Goal: Task Accomplishment & Management: Manage account settings

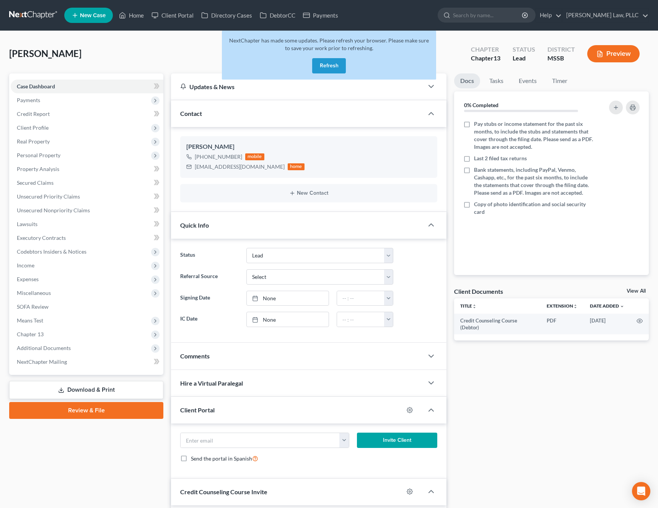
select select "5"
click at [327, 65] on button "Refresh" at bounding box center [329, 65] width 34 height 15
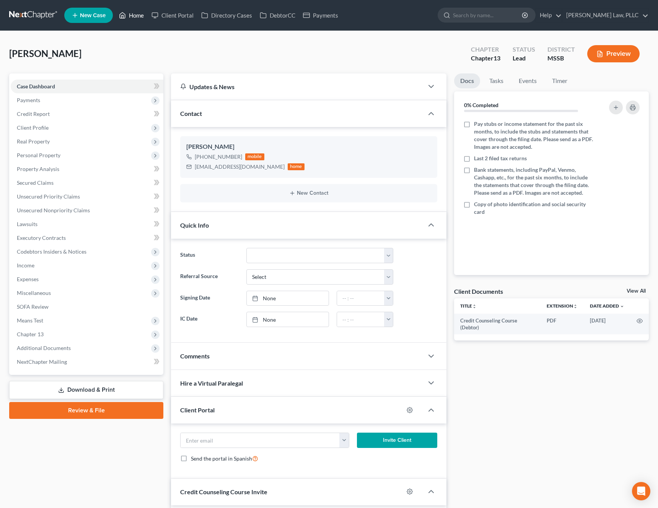
click at [128, 20] on link "Home" at bounding box center [131, 15] width 33 height 14
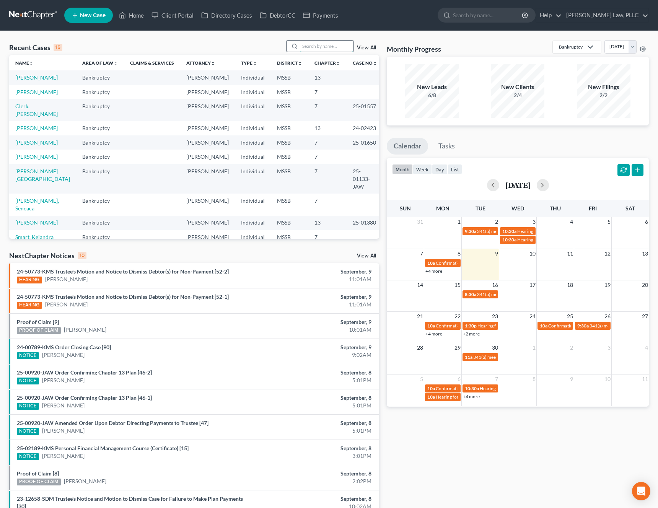
click at [315, 47] on input "search" at bounding box center [327, 46] width 54 height 11
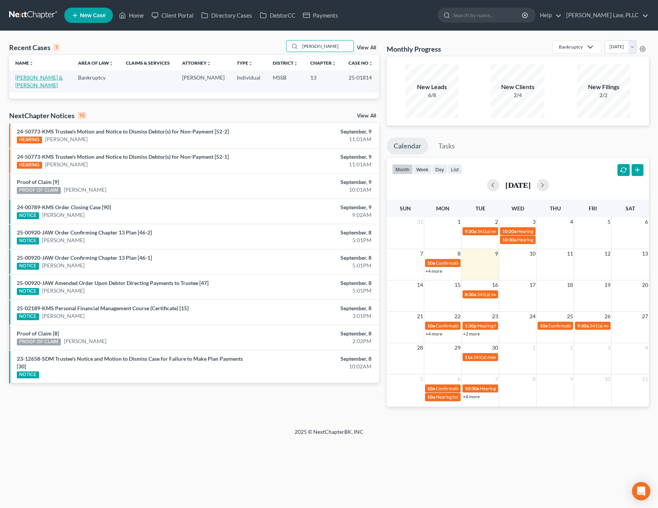
type input "[PERSON_NAME]"
click at [26, 80] on link "Heitland, John & Robin" at bounding box center [38, 81] width 47 height 14
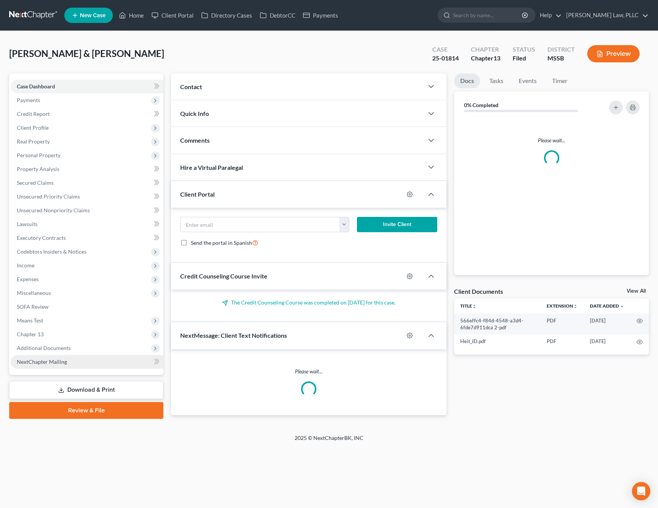
click at [65, 357] on link "NextChapter Mailing" at bounding box center [87, 362] width 153 height 14
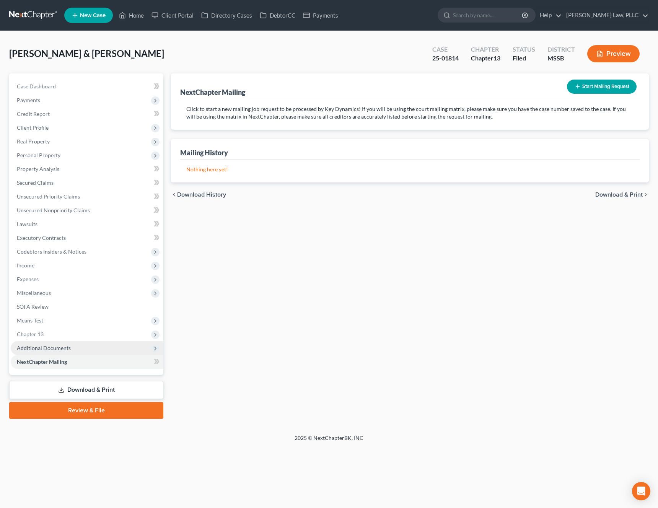
click at [75, 348] on span "Additional Documents" at bounding box center [87, 348] width 153 height 14
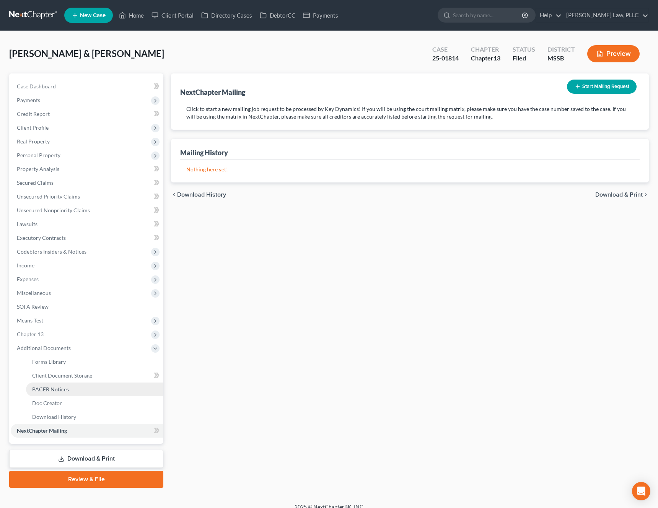
click at [69, 391] on link "PACER Notices" at bounding box center [94, 390] width 137 height 14
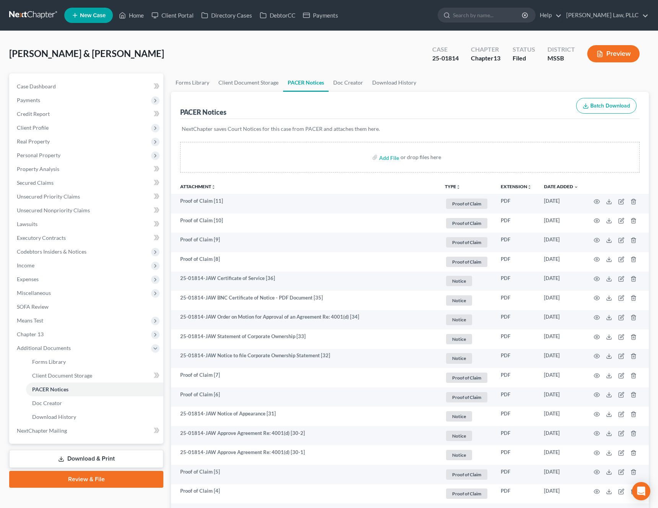
scroll to position [483, 0]
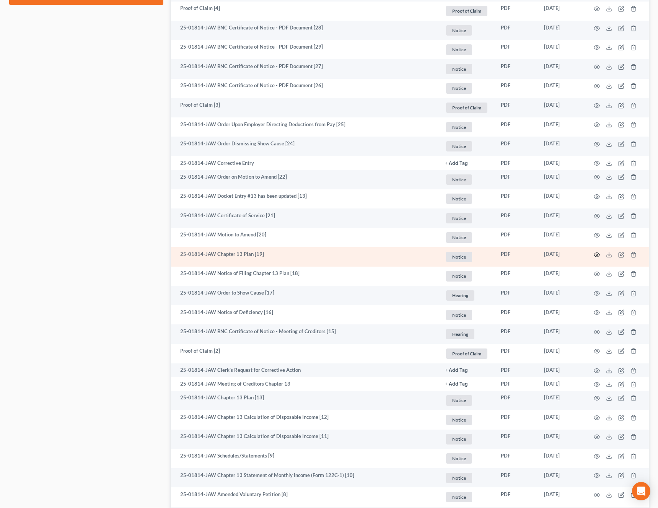
click at [596, 252] on icon "button" at bounding box center [597, 255] width 6 height 6
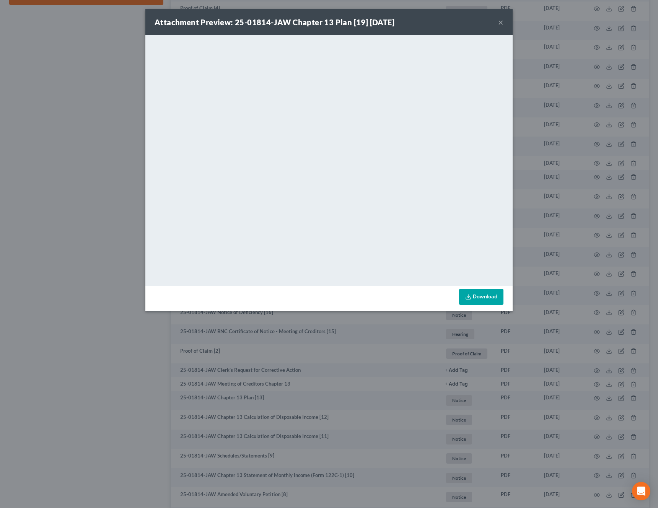
click at [502, 22] on button "×" at bounding box center [500, 22] width 5 height 9
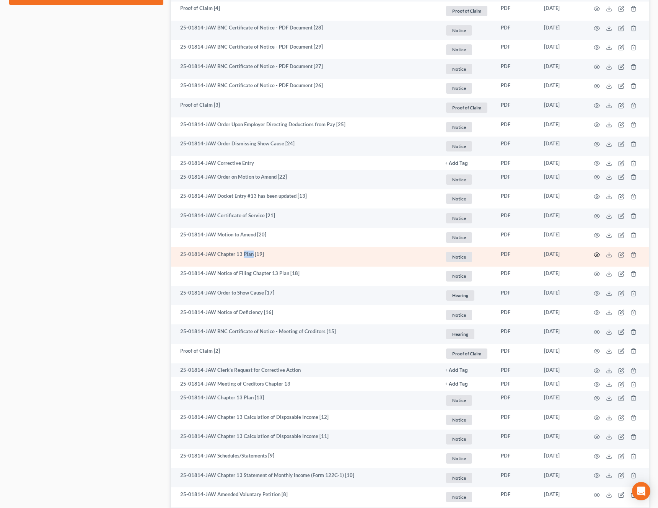
click at [597, 257] on icon "button" at bounding box center [597, 255] width 6 height 6
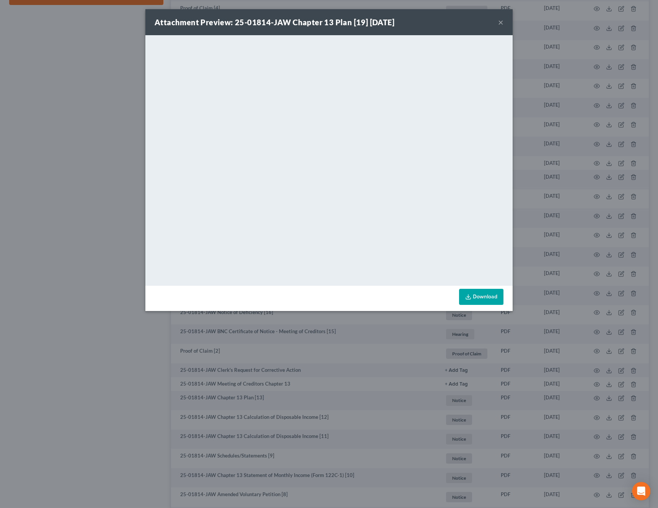
click at [502, 23] on button "×" at bounding box center [500, 22] width 5 height 9
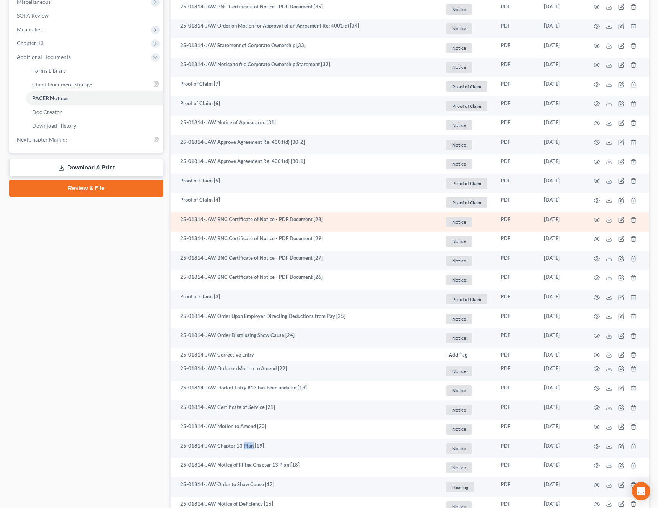
scroll to position [0, 0]
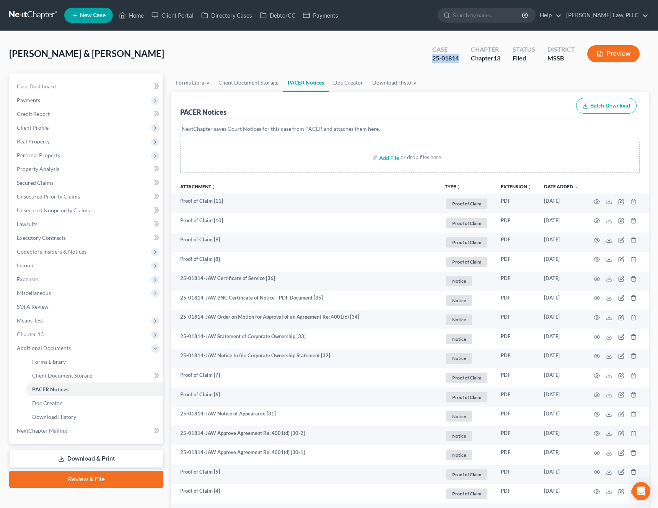
drag, startPoint x: 458, startPoint y: 59, endPoint x: 433, endPoint y: 61, distance: 25.3
click at [433, 61] on div "25-01814" at bounding box center [445, 58] width 26 height 9
copy div "25-01814"
click at [49, 263] on span "Income" at bounding box center [87, 266] width 153 height 14
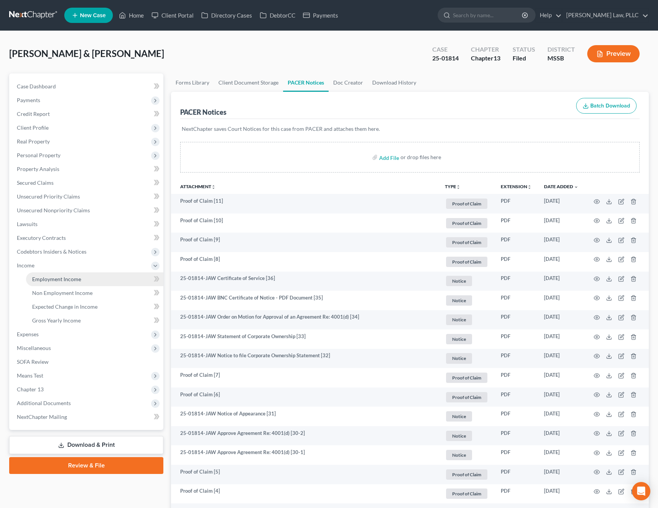
click at [42, 276] on span "Employment Income" at bounding box center [56, 279] width 49 height 7
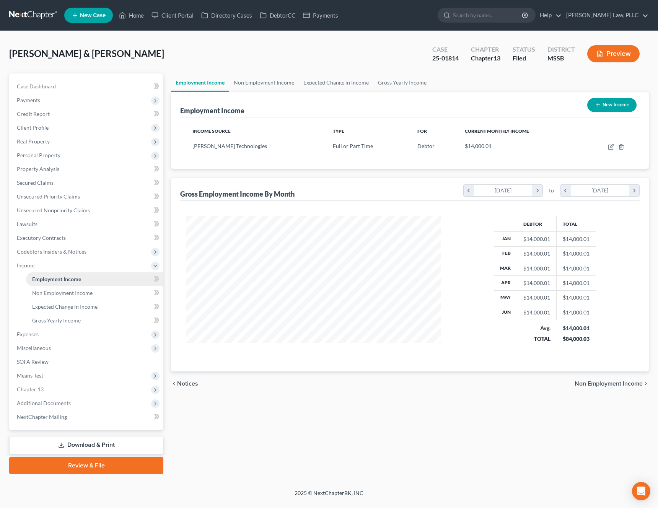
scroll to position [137, 270]
click at [48, 158] on span "Personal Property" at bounding box center [39, 155] width 44 height 7
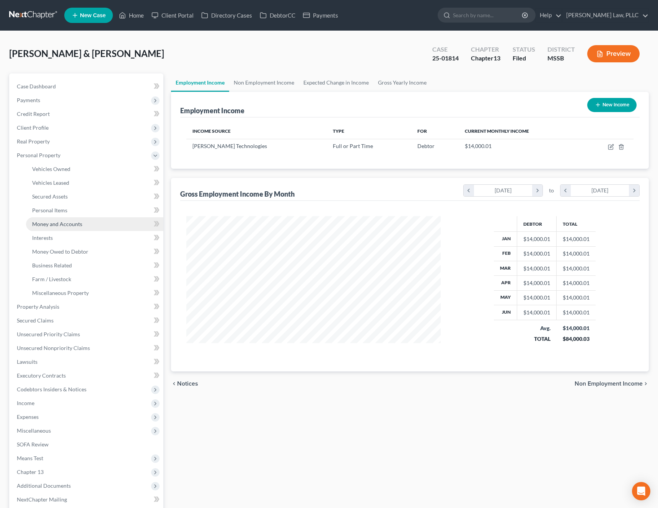
click at [40, 221] on span "Money and Accounts" at bounding box center [57, 224] width 50 height 7
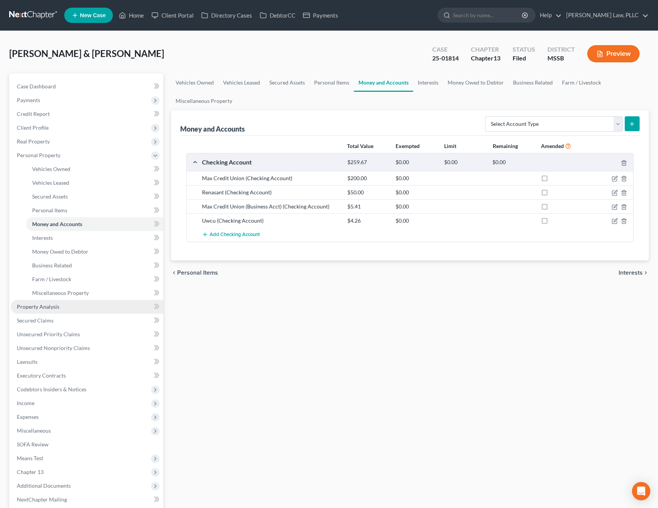
scroll to position [78, 0]
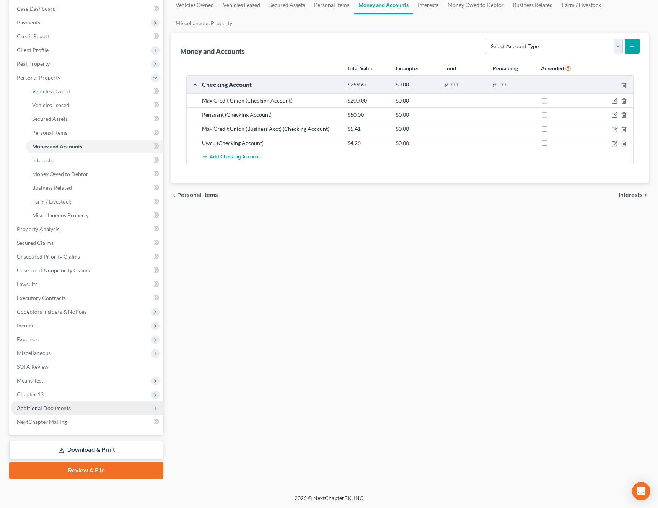
click at [56, 410] on span "Additional Documents" at bounding box center [44, 408] width 54 height 7
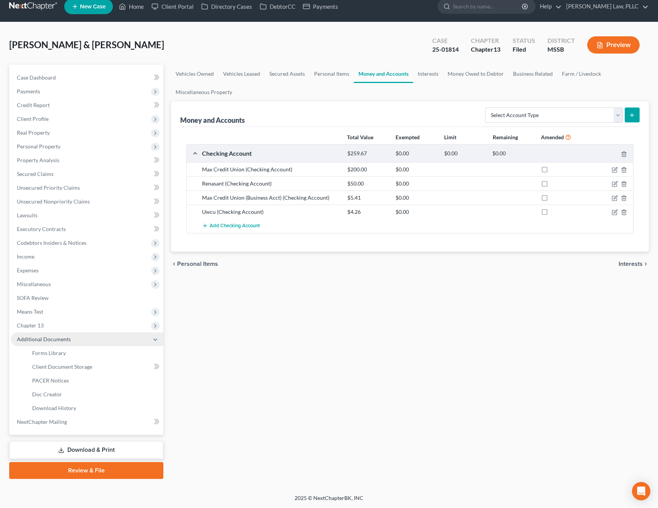
scroll to position [9, 0]
click at [59, 383] on span "PACER Notices" at bounding box center [50, 380] width 37 height 7
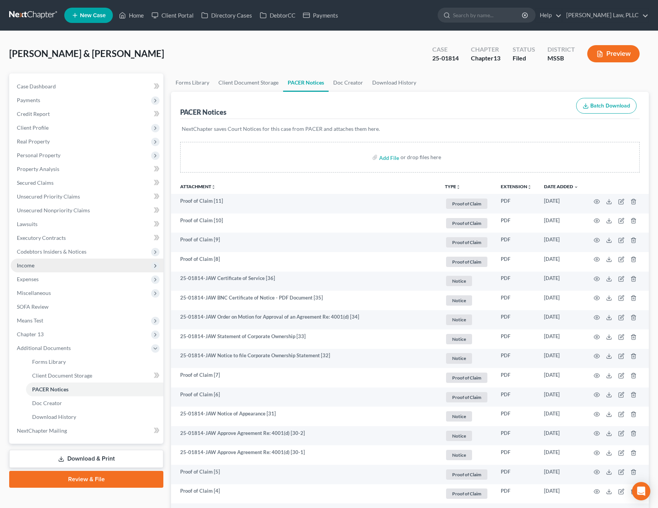
click at [65, 268] on span "Income" at bounding box center [87, 266] width 153 height 14
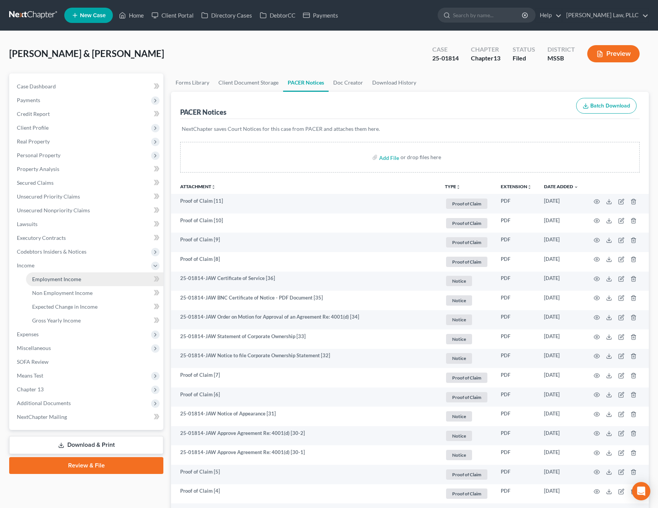
click at [65, 278] on span "Employment Income" at bounding box center [56, 279] width 49 height 7
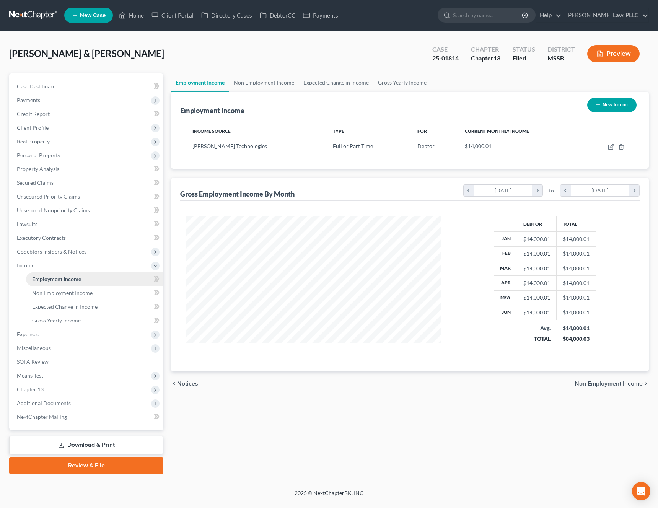
scroll to position [137, 270]
click at [60, 152] on span "Personal Property" at bounding box center [87, 155] width 153 height 14
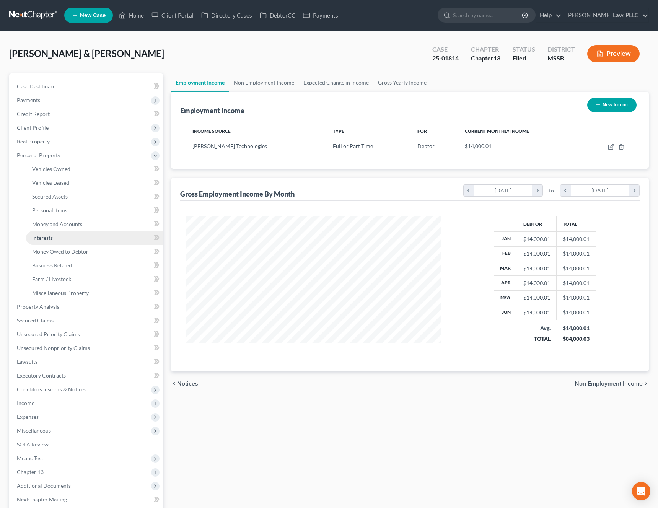
click at [64, 231] on link "Interests" at bounding box center [94, 238] width 137 height 14
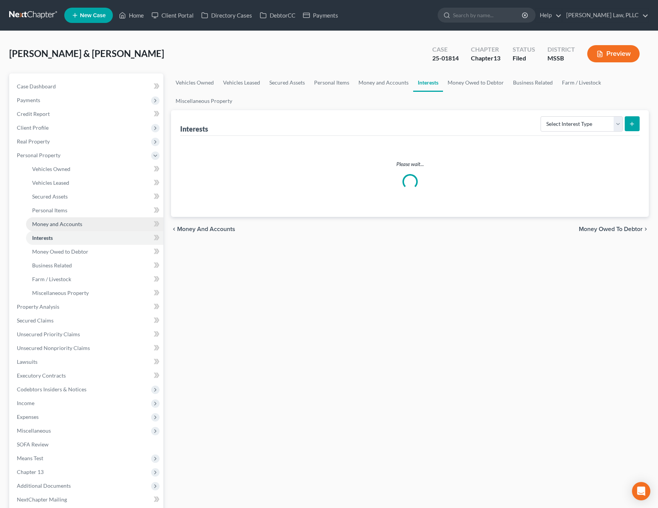
click at [65, 225] on span "Money and Accounts" at bounding box center [57, 224] width 50 height 7
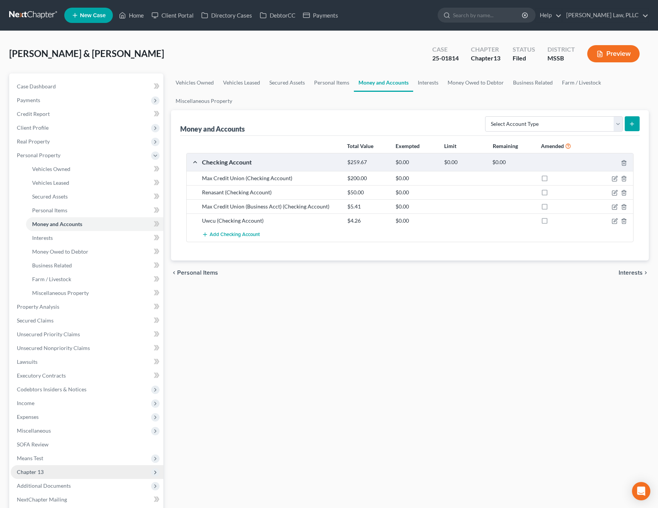
click at [47, 478] on span "Chapter 13" at bounding box center [87, 472] width 153 height 14
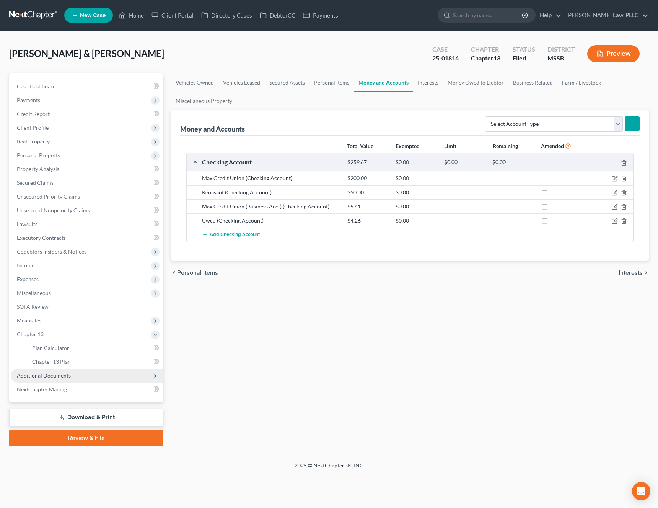
click at [47, 377] on span "Additional Documents" at bounding box center [44, 375] width 54 height 7
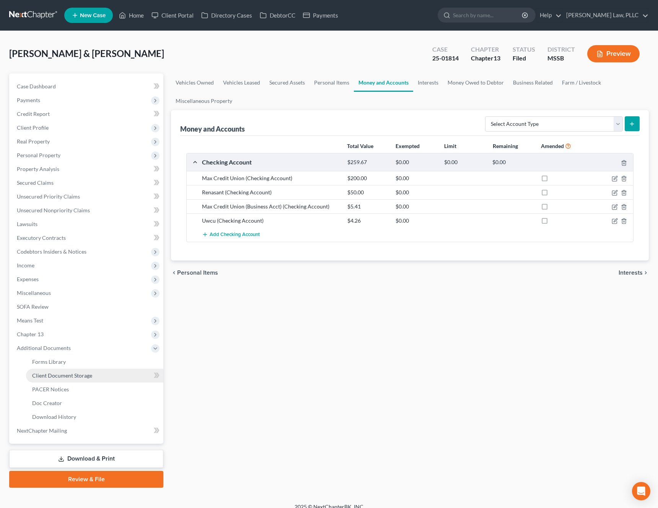
click at [76, 374] on span "Client Document Storage" at bounding box center [62, 375] width 60 height 7
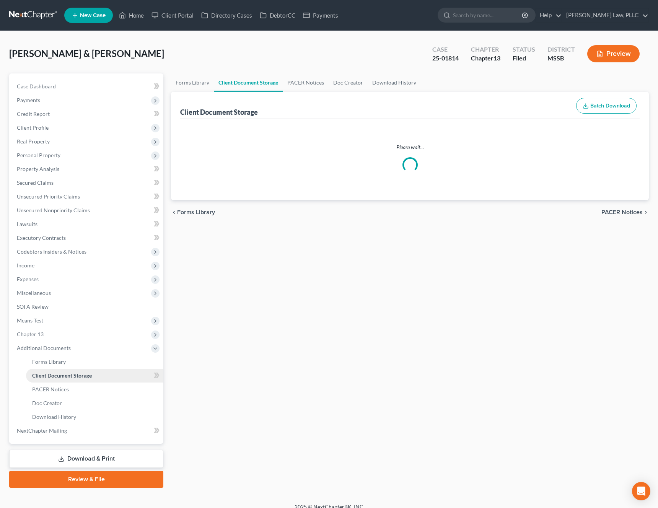
select select "4"
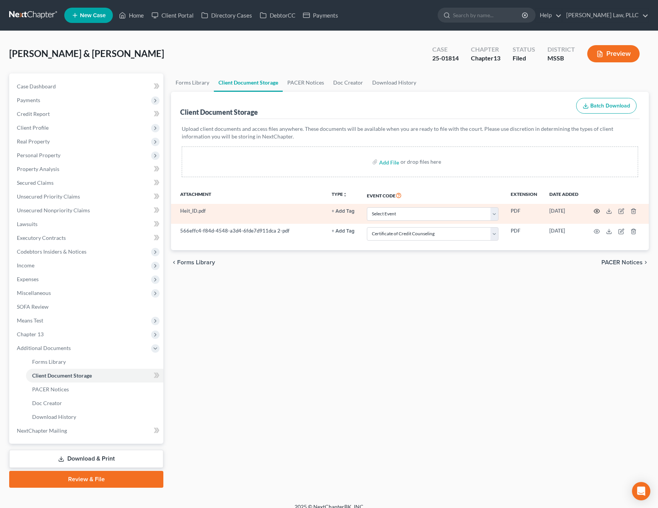
click at [597, 209] on icon "button" at bounding box center [597, 211] width 6 height 4
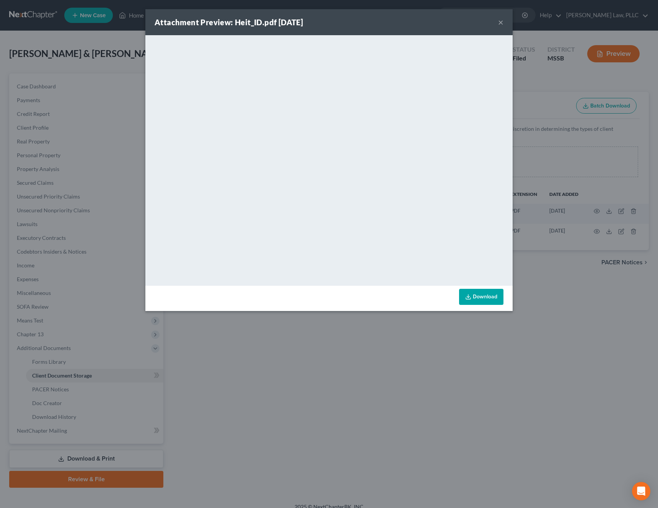
click at [500, 24] on button "×" at bounding box center [500, 22] width 5 height 9
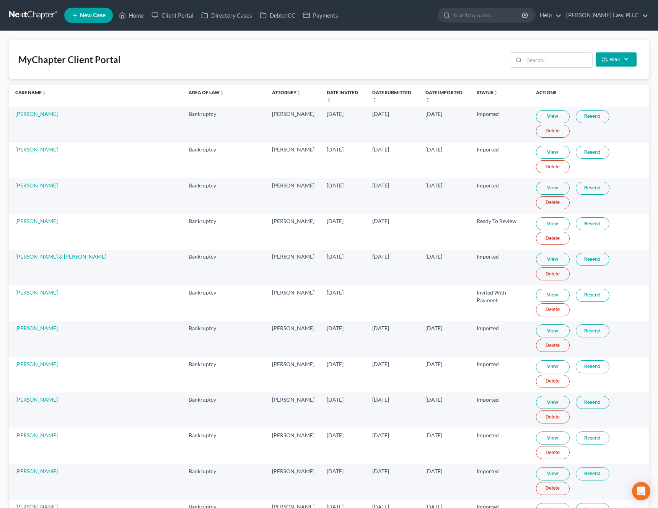
click at [569, 70] on div "MyChapter Client Portal Filter Status Filter... Invited With Payment Invited Wi…" at bounding box center [329, 59] width 640 height 39
click at [561, 65] on input "search" at bounding box center [558, 60] width 68 height 15
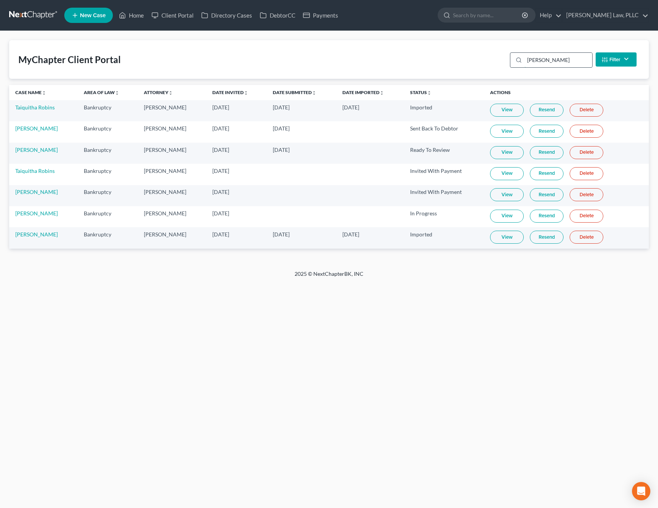
click at [551, 61] on input "[PERSON_NAME]" at bounding box center [558, 60] width 68 height 15
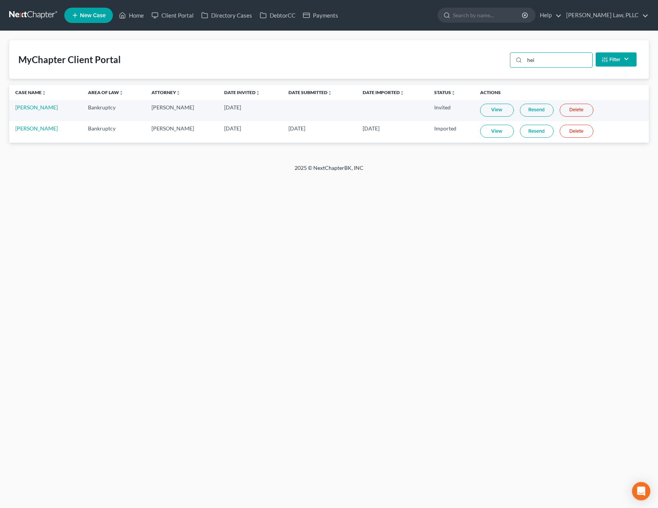
type input "hei"
click at [494, 132] on link "View" at bounding box center [497, 131] width 34 height 13
